Goal: Transaction & Acquisition: Purchase product/service

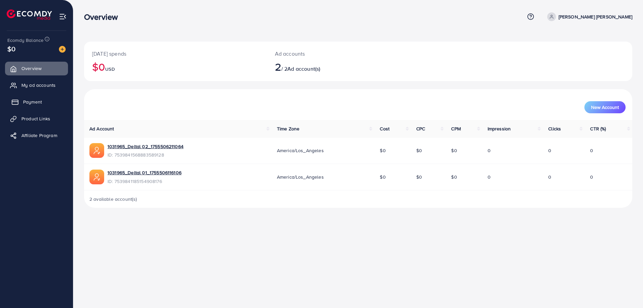
click at [35, 96] on link "Payment" at bounding box center [36, 101] width 63 height 13
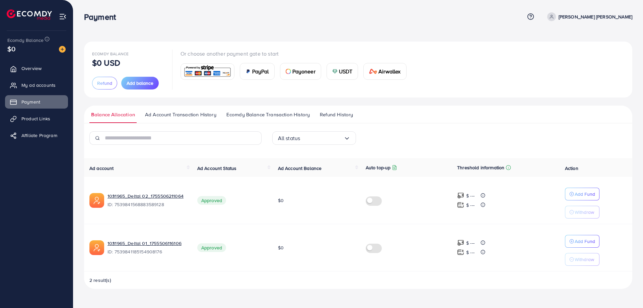
click at [215, 71] on img at bounding box center [207, 71] width 49 height 14
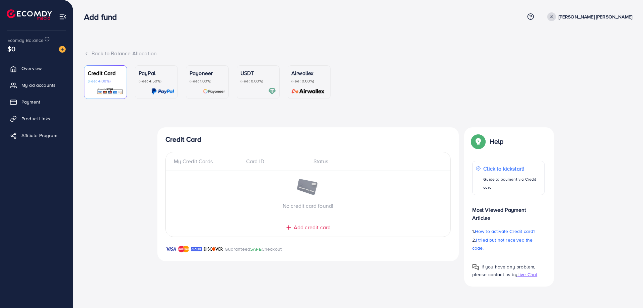
click at [87, 54] on icon at bounding box center [86, 53] width 5 height 5
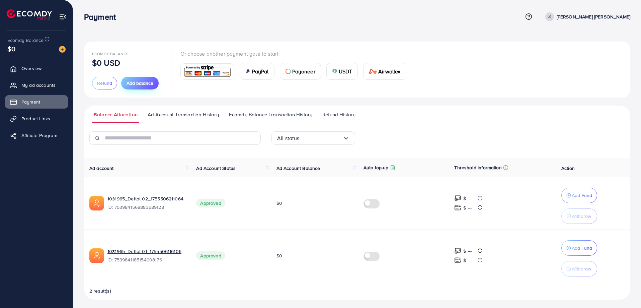
click at [133, 84] on span "Add balance" at bounding box center [140, 83] width 27 height 7
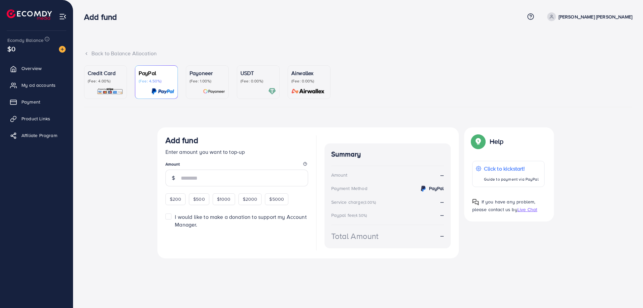
click at [122, 81] on p "(Fee: 4.00%)" at bounding box center [105, 80] width 35 height 5
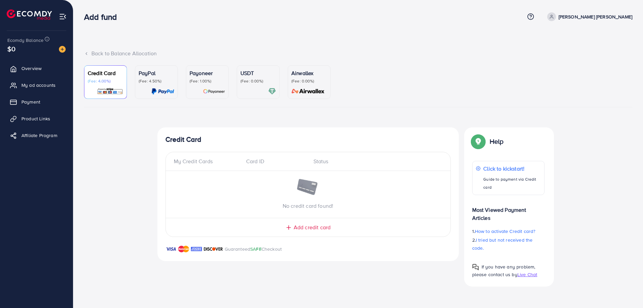
click at [207, 158] on div "My Credit Cards" at bounding box center [207, 161] width 67 height 8
click at [304, 227] on span "Add credit card" at bounding box center [312, 227] width 37 height 8
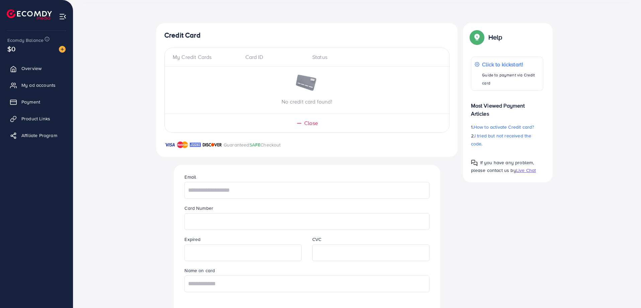
scroll to position [135, 0]
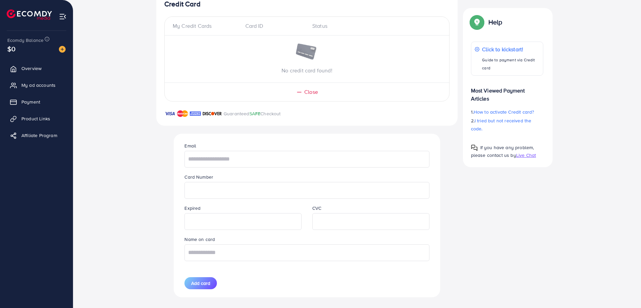
click at [212, 170] on div "Email Card Number Expired CVC Name on card Add card" at bounding box center [307, 215] width 256 height 163
click at [223, 162] on input "text" at bounding box center [307, 159] width 245 height 17
type input "**********"
click at [222, 254] on input "text" at bounding box center [307, 252] width 245 height 17
type input "**********"
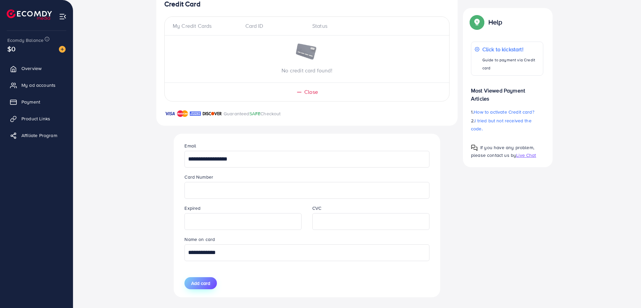
click at [209, 284] on span "Add card" at bounding box center [200, 283] width 19 height 7
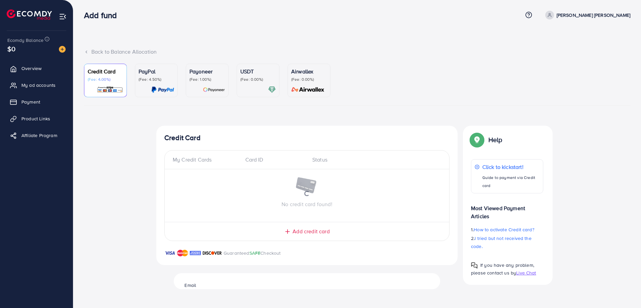
scroll to position [0, 0]
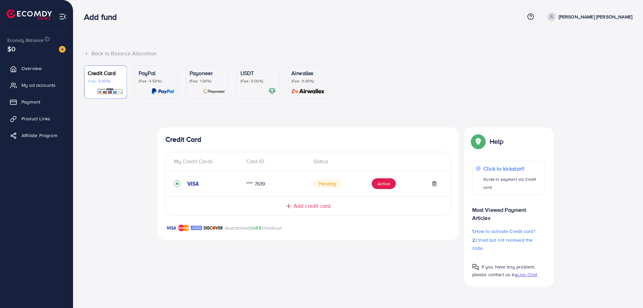
drag, startPoint x: 643, startPoint y: 97, endPoint x: 643, endPoint y: 121, distance: 23.1
click at [643, 121] on div "Back to Balance Allocation Credit Card (Fee: 4.00%) PayPal (Fee: 4.50%) Payonee…" at bounding box center [358, 148] width 570 height 297
drag, startPoint x: 382, startPoint y: 246, endPoint x: 381, endPoint y: 229, distance: 17.1
click at [382, 245] on div "Credit Card My Credit Cards Card ID Status **** 7619 Pending Active Add credit …" at bounding box center [307, 206] width 301 height 159
click at [380, 181] on button "Active" at bounding box center [384, 183] width 24 height 11
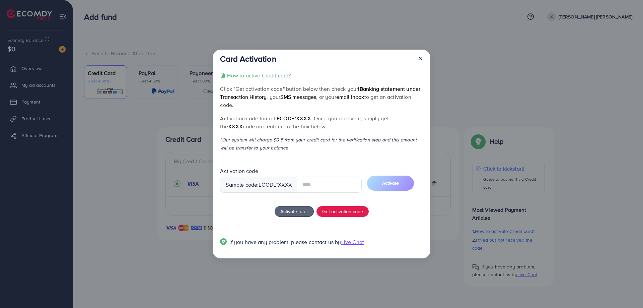
click at [328, 187] on input "text" at bounding box center [329, 184] width 65 height 16
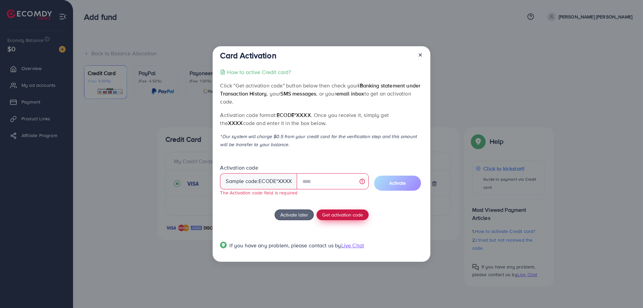
click at [359, 213] on span "Get activation code" at bounding box center [342, 214] width 41 height 7
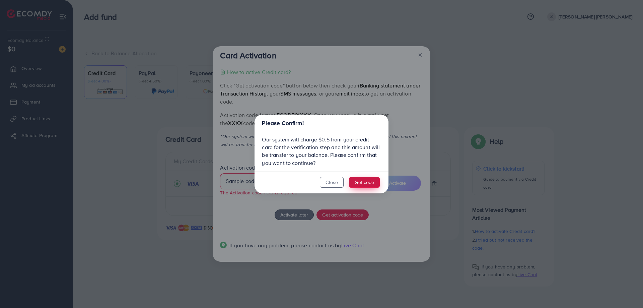
click at [368, 183] on button "Get code" at bounding box center [364, 182] width 31 height 11
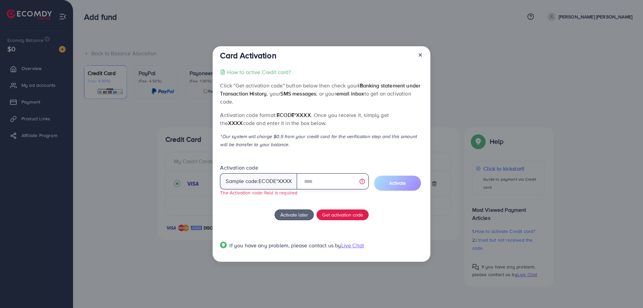
click at [353, 178] on input "text" at bounding box center [333, 181] width 72 height 16
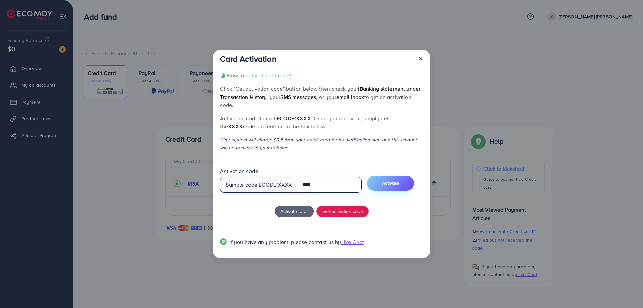
type input "****"
click at [404, 187] on button "Activate" at bounding box center [390, 182] width 47 height 15
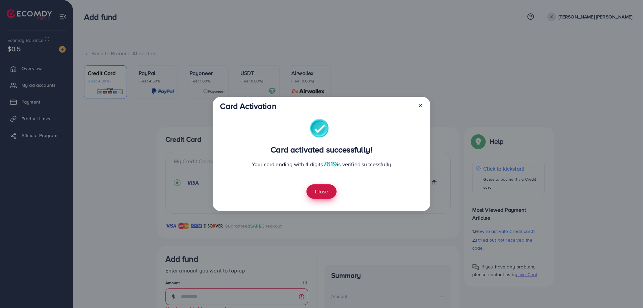
click at [322, 191] on button "Close" at bounding box center [321, 191] width 30 height 14
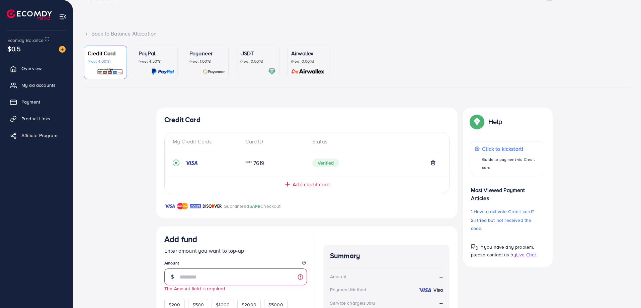
scroll to position [32, 0]
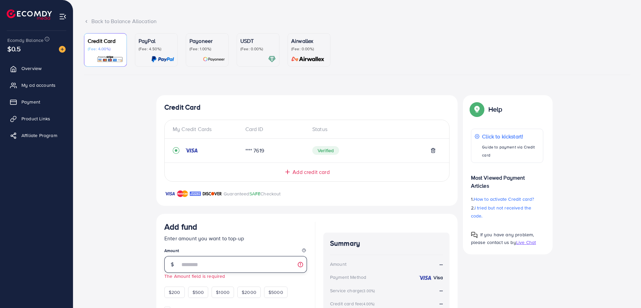
click at [235, 265] on input "number" at bounding box center [243, 264] width 127 height 17
click at [221, 259] on input "*" at bounding box center [243, 264] width 127 height 17
click at [92, 232] on div "Top-up Success! Thanks you for your purchase. Please check your balance again. …" at bounding box center [357, 228] width 547 height 266
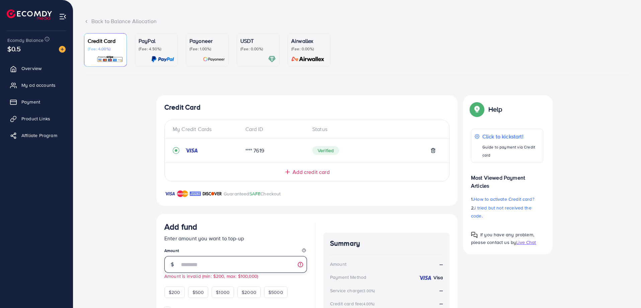
drag, startPoint x: 209, startPoint y: 256, endPoint x: 142, endPoint y: 257, distance: 67.3
click at [142, 257] on div "Top-up Success! Thanks you for your purchase. Please check your balance again. …" at bounding box center [357, 228] width 547 height 266
type input "**"
click at [120, 245] on div "Top-up Success! Thanks you for your purchase. Please check your balance again. …" at bounding box center [357, 228] width 547 height 266
drag, startPoint x: 213, startPoint y: 265, endPoint x: 114, endPoint y: 251, distance: 100.8
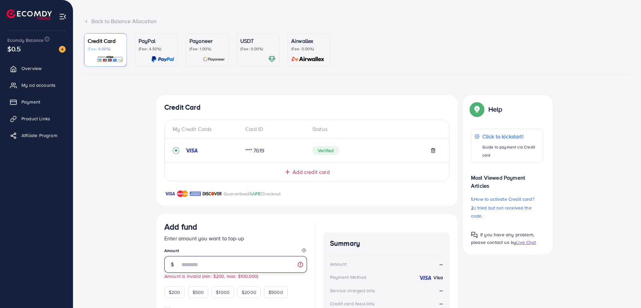
click at [114, 251] on div "Top-up Success! Thanks you for your purchase. Please check your balance again. …" at bounding box center [357, 228] width 547 height 266
click at [112, 237] on div "Top-up Success! Thanks you for your purchase. Please check your balance again. …" at bounding box center [357, 228] width 547 height 266
click at [206, 45] on div "Payoneer (Fee: 1.00%)" at bounding box center [207, 44] width 35 height 15
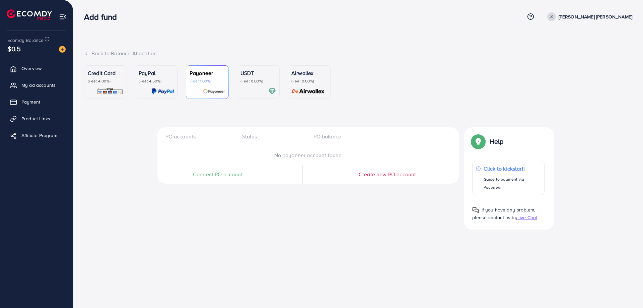
click at [259, 74] on p "USDT" at bounding box center [257, 73] width 35 height 8
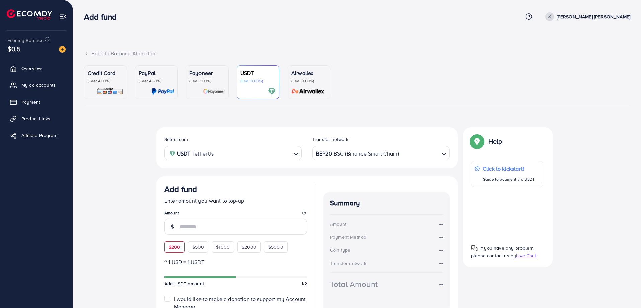
click at [175, 244] on span "$200" at bounding box center [175, 246] width 12 height 7
type input "***"
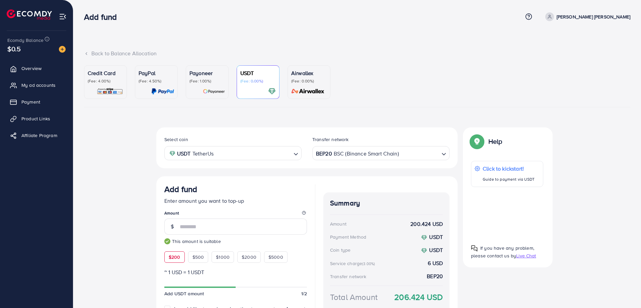
click at [111, 177] on div "Select coin USDT TetherUs Loading... Transfer network BEP20 BSC (Binance Smart …" at bounding box center [357, 240] width 547 height 227
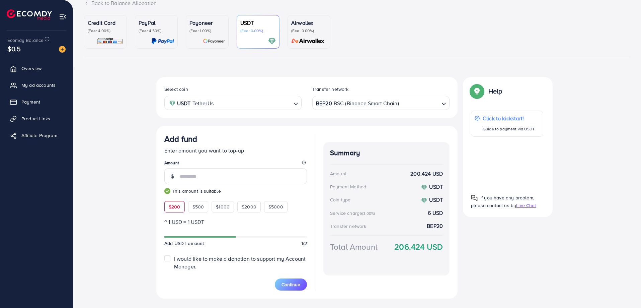
scroll to position [51, 0]
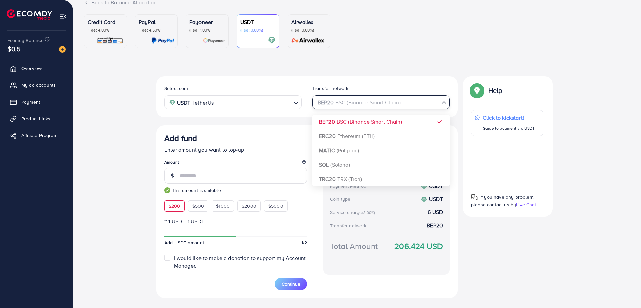
click at [401, 104] on input "Search for option" at bounding box center [377, 102] width 124 height 10
click at [366, 178] on div "Select coin USDT TetherUs Loading... Transfer network BEP20 BSC (Binance Smart …" at bounding box center [306, 186] width 301 height 221
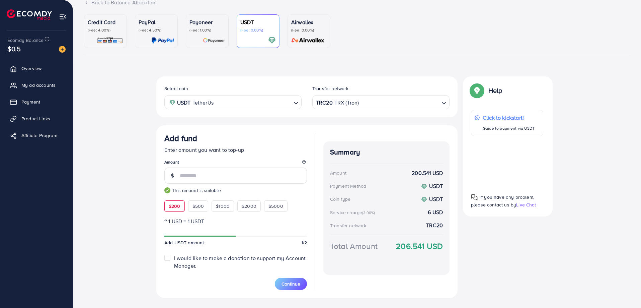
click at [203, 34] on div "Payoneer (Fee: 1.00%)" at bounding box center [207, 31] width 35 height 26
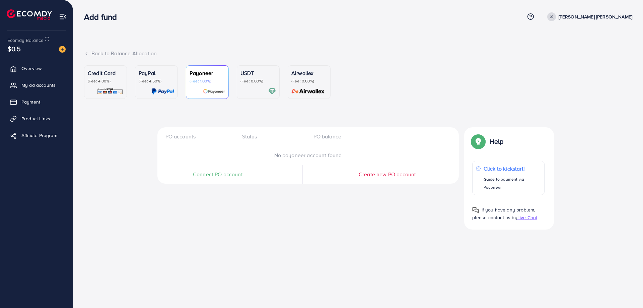
click at [162, 77] on div "PayPal (Fee: 4.50%)" at bounding box center [156, 76] width 35 height 15
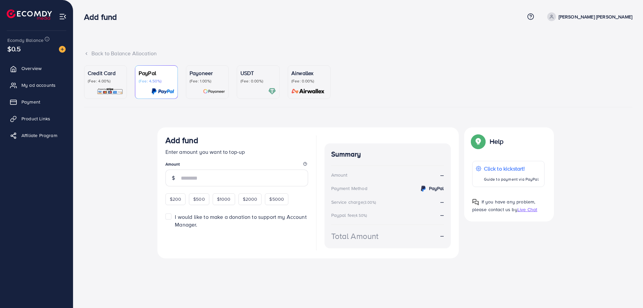
click at [304, 82] on p "(Fee: 0.00%)" at bounding box center [308, 80] width 35 height 5
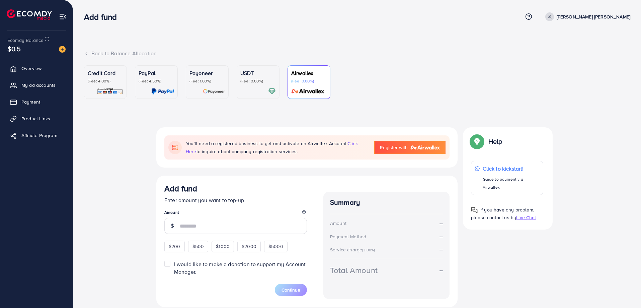
click at [355, 254] on div "Summary Amount -- Payment Method -- Service charge (3.00%) -- Total Amount --" at bounding box center [387, 245] width 126 height 107
drag, startPoint x: 429, startPoint y: 250, endPoint x: 433, endPoint y: 249, distance: 4.0
click at [431, 250] on div "Service charge (3.00%) --" at bounding box center [386, 249] width 113 height 8
click at [437, 249] on div "Service charge (3.00%) --" at bounding box center [386, 249] width 113 height 8
click at [439, 249] on div "Service charge (3.00%) --" at bounding box center [386, 249] width 113 height 8
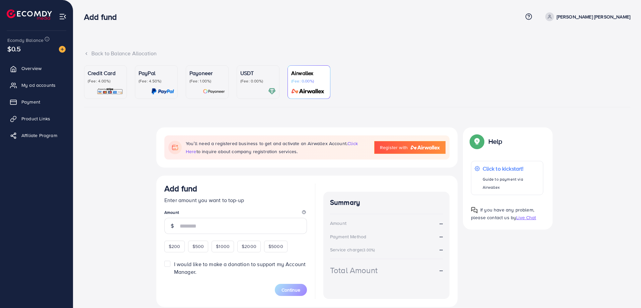
click at [256, 81] on p "(Fee: 0.00%)" at bounding box center [257, 80] width 35 height 5
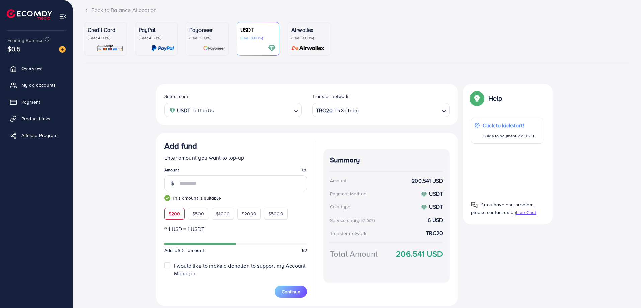
scroll to position [39, 0]
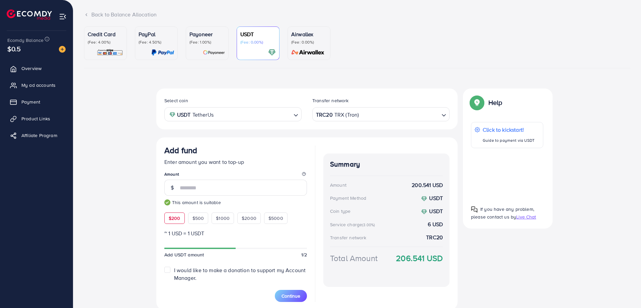
click at [170, 51] on img at bounding box center [162, 53] width 23 height 8
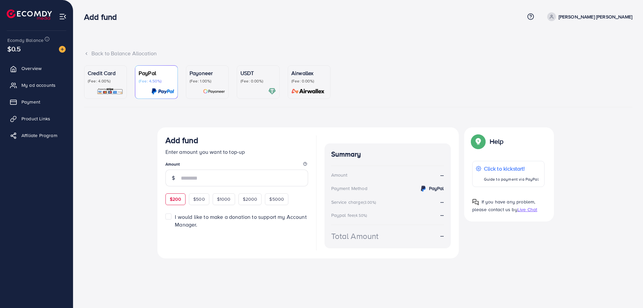
click at [174, 199] on span "$200" at bounding box center [176, 199] width 12 height 7
type input "***"
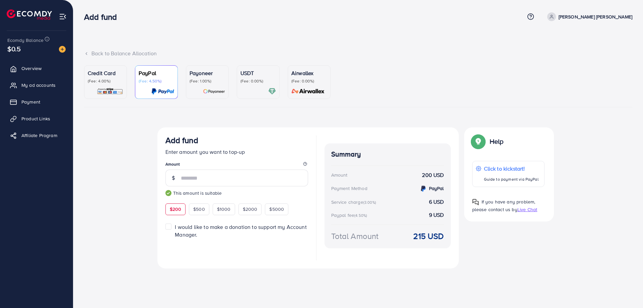
click at [212, 72] on p "Payoneer" at bounding box center [207, 73] width 35 height 8
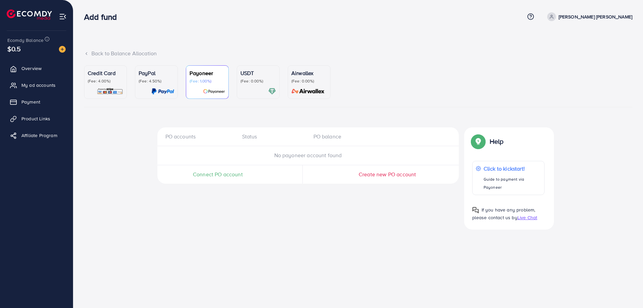
click at [252, 80] on p "(Fee: 0.00%)" at bounding box center [257, 80] width 35 height 5
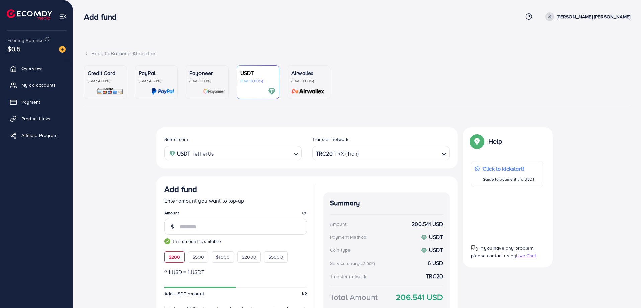
click at [311, 87] on img at bounding box center [308, 91] width 38 height 8
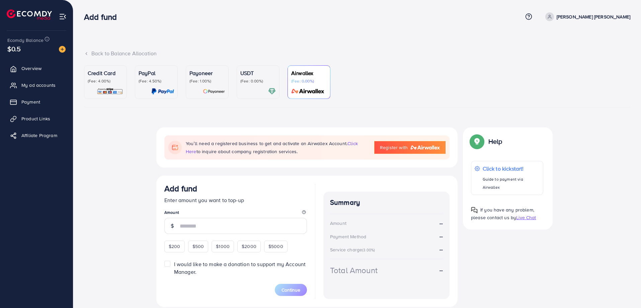
click at [288, 86] on link "Airwallex (Fee: 0.00%)" at bounding box center [309, 81] width 43 height 33
click at [256, 97] on link "USDT (Fee: 0.00%)" at bounding box center [258, 81] width 43 height 33
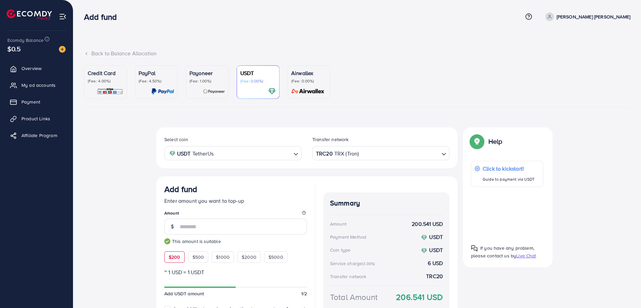
scroll to position [65, 0]
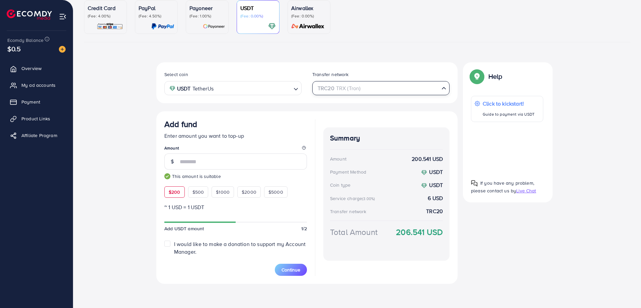
click at [347, 92] on div "TRC20 TRX (Tron)" at bounding box center [377, 88] width 125 height 12
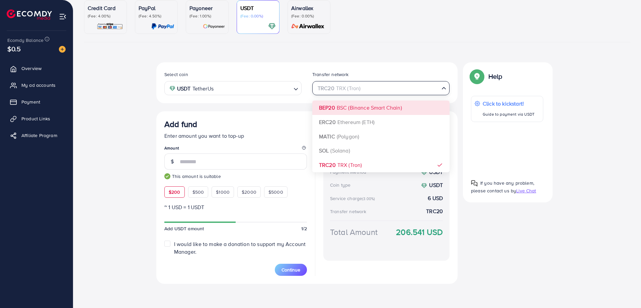
click at [355, 109] on div "Select coin USDT TetherUs Loading... Transfer network TRC20 TRX (Tron) Loading.…" at bounding box center [306, 172] width 301 height 221
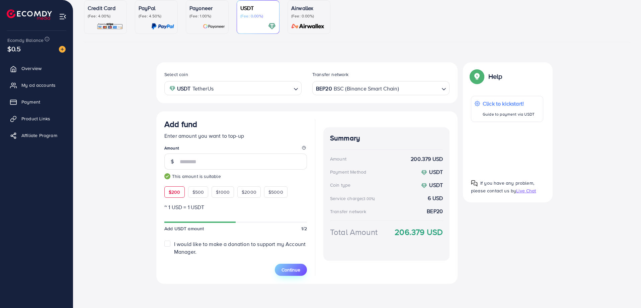
click at [295, 271] on span "Continue" at bounding box center [291, 269] width 19 height 7
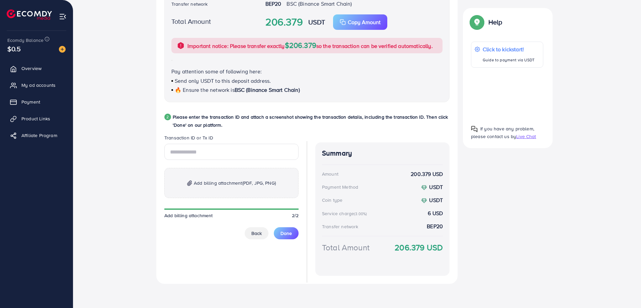
scroll to position [0, 0]
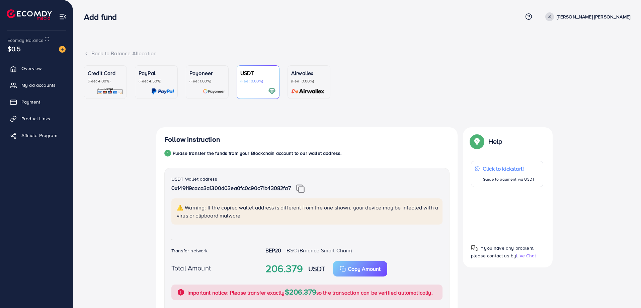
click at [311, 82] on p "(Fee: 0.00%)" at bounding box center [308, 80] width 35 height 5
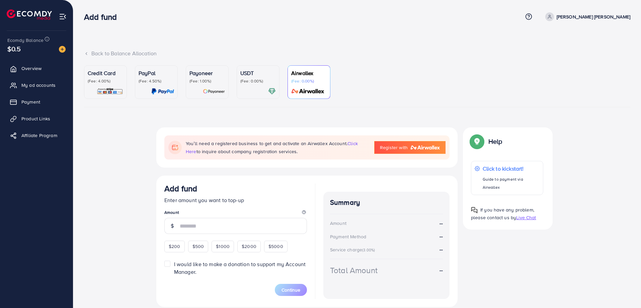
click at [204, 78] on p "(Fee: 1.00%)" at bounding box center [207, 80] width 35 height 5
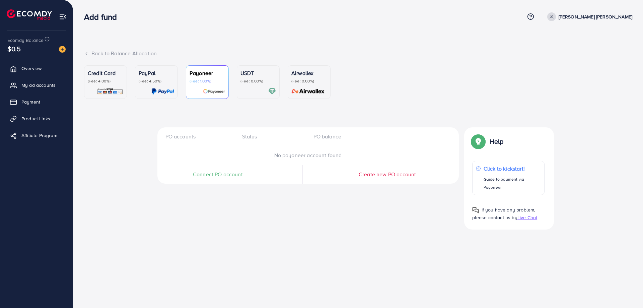
drag, startPoint x: 222, startPoint y: 166, endPoint x: 215, endPoint y: 179, distance: 13.9
click at [221, 169] on div "Connect PO account" at bounding box center [217, 174] width 121 height 18
click at [215, 179] on div "Connect PO account" at bounding box center [217, 174] width 121 height 18
click at [313, 167] on div at bounding box center [302, 174] width 49 height 18
click at [296, 160] on div "No payoneer account found" at bounding box center [307, 155] width 301 height 19
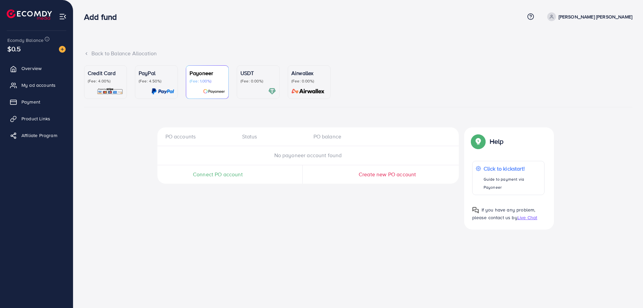
click at [311, 152] on span "No payoneer account found" at bounding box center [308, 154] width 68 height 7
click at [303, 82] on p "(Fee: 0.00%)" at bounding box center [308, 80] width 35 height 5
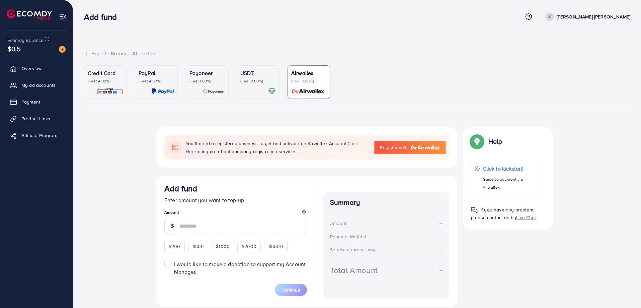
click at [169, 245] on span "$200" at bounding box center [175, 246] width 12 height 7
type input "***"
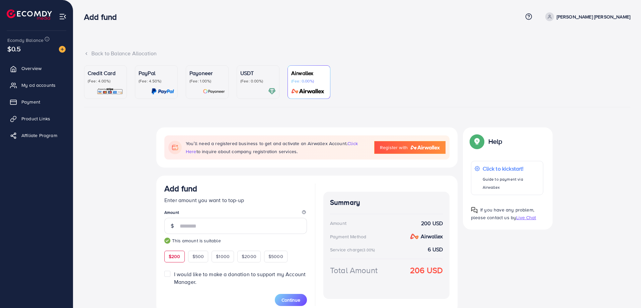
scroll to position [38, 0]
